Goal: Check status: Check status

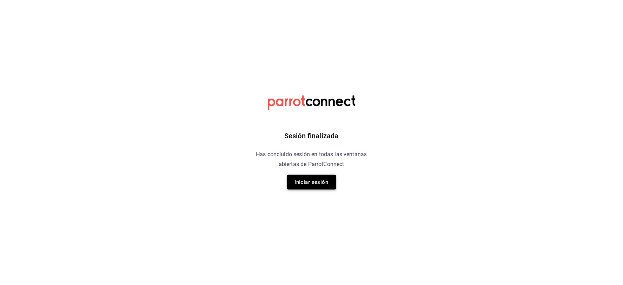
click at [306, 182] on button "Iniciar sesión" at bounding box center [311, 182] width 49 height 15
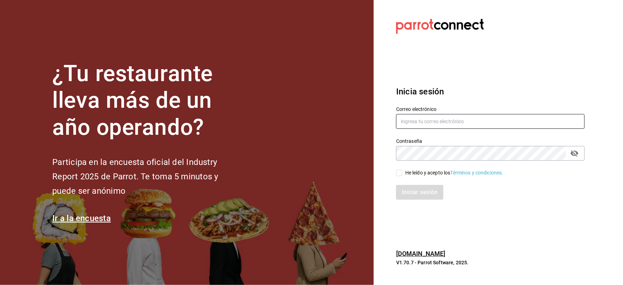
drag, startPoint x: 489, startPoint y: 113, endPoint x: 485, endPoint y: 116, distance: 5.0
click at [487, 114] on div "Correo electrónico" at bounding box center [490, 117] width 189 height 23
click at [485, 117] on input "text" at bounding box center [490, 121] width 189 height 15
type input "[EMAIL_ADDRESS][DOMAIN_NAME]"
click at [426, 176] on div "Iniciar sesión" at bounding box center [486, 187] width 197 height 23
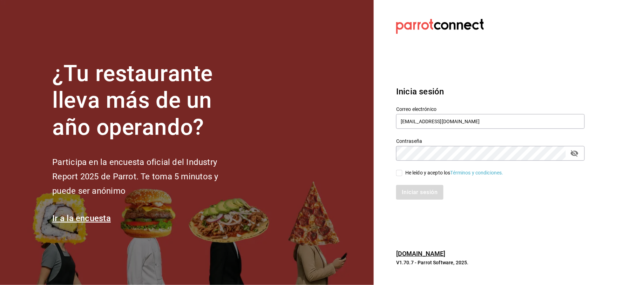
click at [424, 176] on div "Iniciar sesión" at bounding box center [486, 187] width 197 height 23
click at [425, 173] on div "He leído y acepto los Términos y condiciones." at bounding box center [454, 172] width 98 height 7
click at [403, 173] on input "He leído y acepto los Términos y condiciones." at bounding box center [399, 173] width 6 height 6
checkbox input "true"
click at [418, 195] on button "Iniciar sesión" at bounding box center [420, 192] width 48 height 15
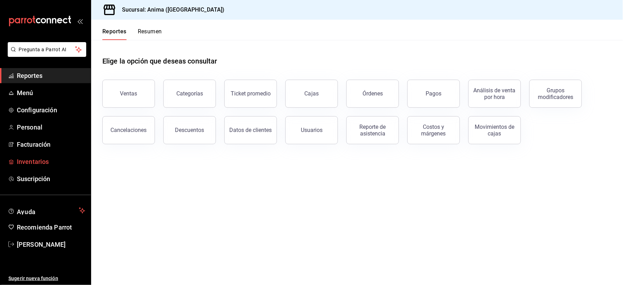
click at [59, 160] on span "Inventarios" at bounding box center [51, 161] width 68 height 9
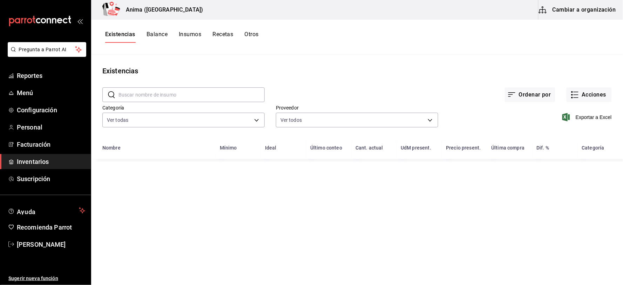
click at [152, 95] on input "text" at bounding box center [192, 95] width 146 height 14
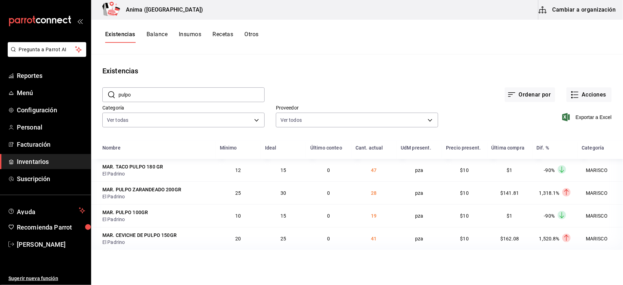
click at [196, 96] on input "pulpo" at bounding box center [192, 95] width 146 height 14
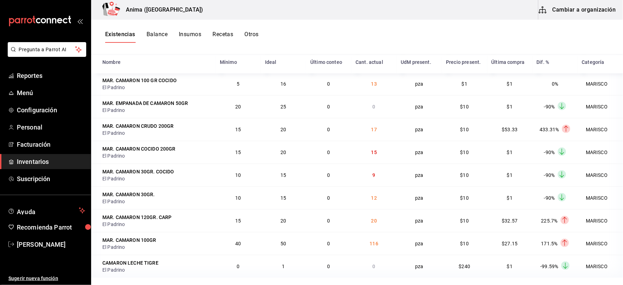
scroll to position [47, 0]
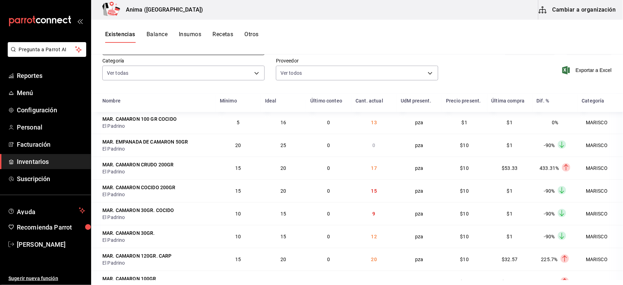
type input "CAMARON"
drag, startPoint x: 376, startPoint y: 144, endPoint x: 97, endPoint y: 134, distance: 279.3
click at [97, 134] on tr "MAR. EMPANADA DE CAMARON 50GR El Padrino 20 25 0 0 pza $10 $1 -90% Layer 1 MARI…" at bounding box center [357, 145] width 532 height 23
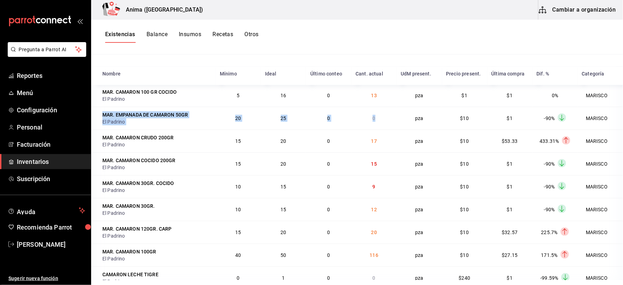
scroll to position [86, 0]
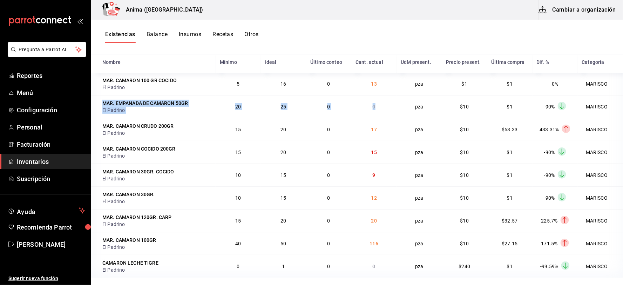
click at [20, 164] on span "Inventarios" at bounding box center [51, 161] width 68 height 9
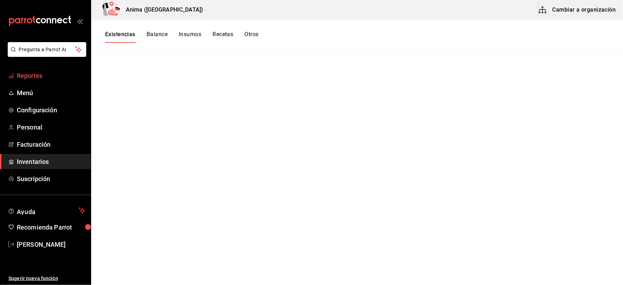
click at [31, 79] on span "Reportes" at bounding box center [51, 75] width 68 height 9
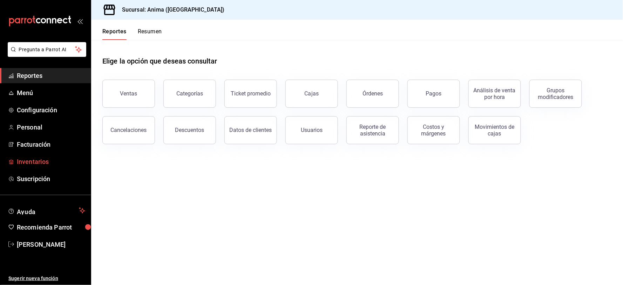
click at [46, 165] on span "Inventarios" at bounding box center [51, 161] width 68 height 9
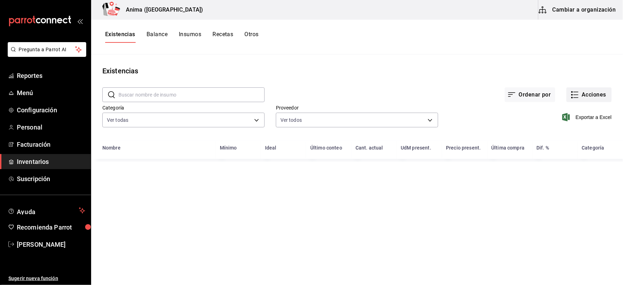
click at [579, 95] on icon "button" at bounding box center [576, 95] width 5 height 0
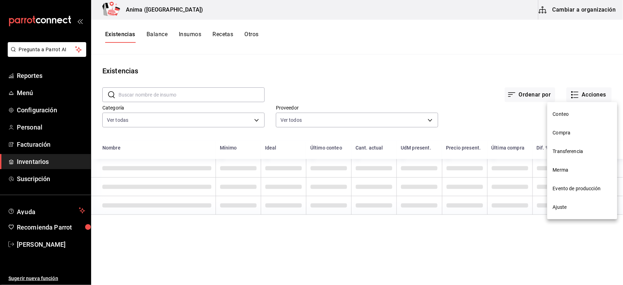
click at [570, 136] on span "Compra" at bounding box center [582, 132] width 59 height 7
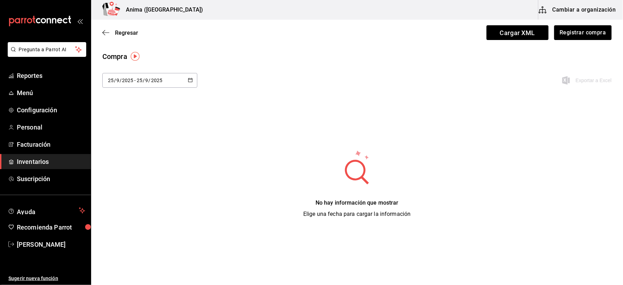
click at [153, 75] on div "[DATE] [DATE] - [DATE] [DATE]" at bounding box center [149, 80] width 95 height 15
click at [131, 135] on li "Última semana" at bounding box center [135, 134] width 66 height 16
type input "[DATE]"
type input "21"
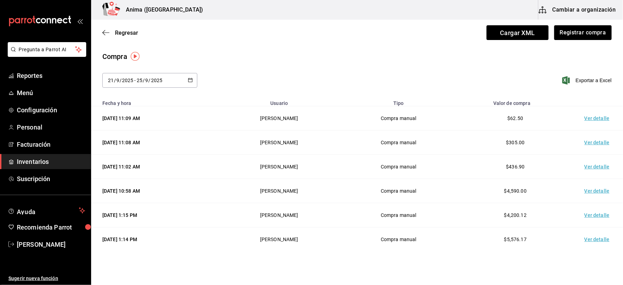
click at [590, 141] on td "Ver detalle" at bounding box center [598, 142] width 49 height 24
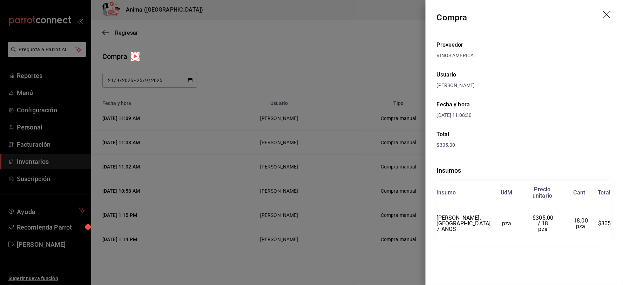
click at [328, 163] on div at bounding box center [311, 142] width 623 height 285
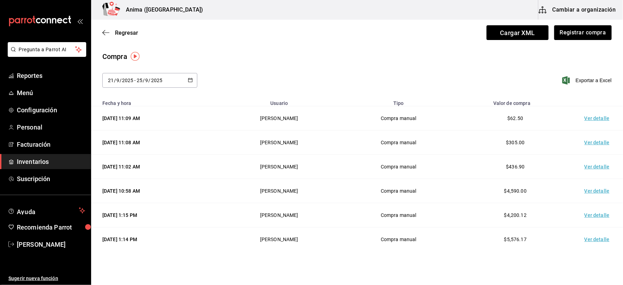
click at [597, 164] on td "Ver detalle" at bounding box center [598, 167] width 49 height 24
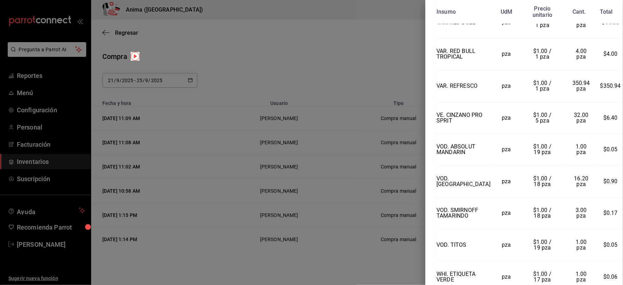
scroll to position [1237, 0]
click at [327, 100] on div at bounding box center [311, 142] width 623 height 285
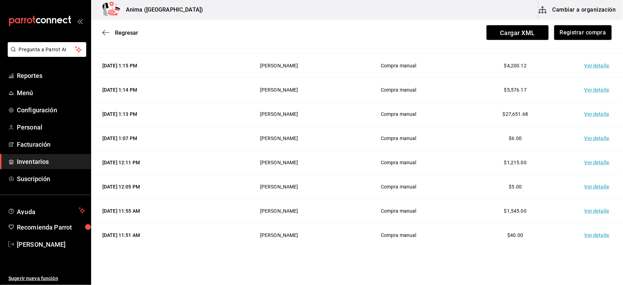
click at [520, 184] on tbody "[DATE] 11:09 AM [PERSON_NAME] Compra manual $62.50 Ver detalle [DATE] 11:08 AM …" at bounding box center [357, 199] width 532 height 484
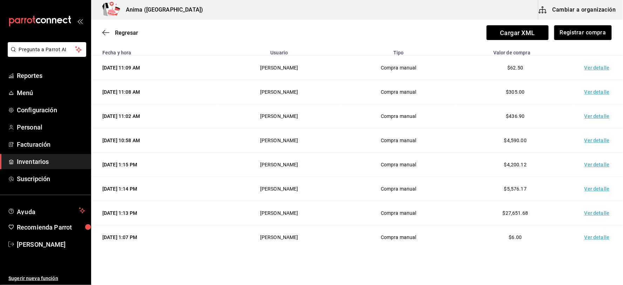
scroll to position [39, 0]
